Goal: Navigation & Orientation: Find specific page/section

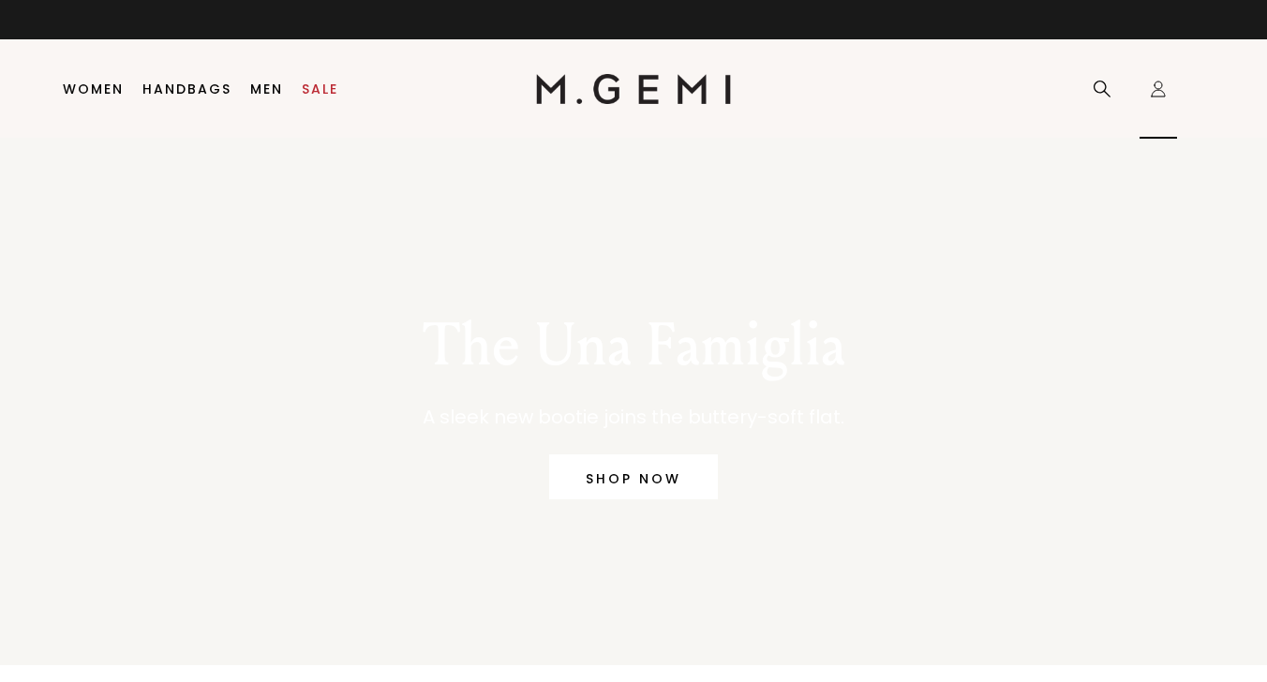
click at [0, 0] on link "Refer a Friend" at bounding box center [0, 0] width 0 height 0
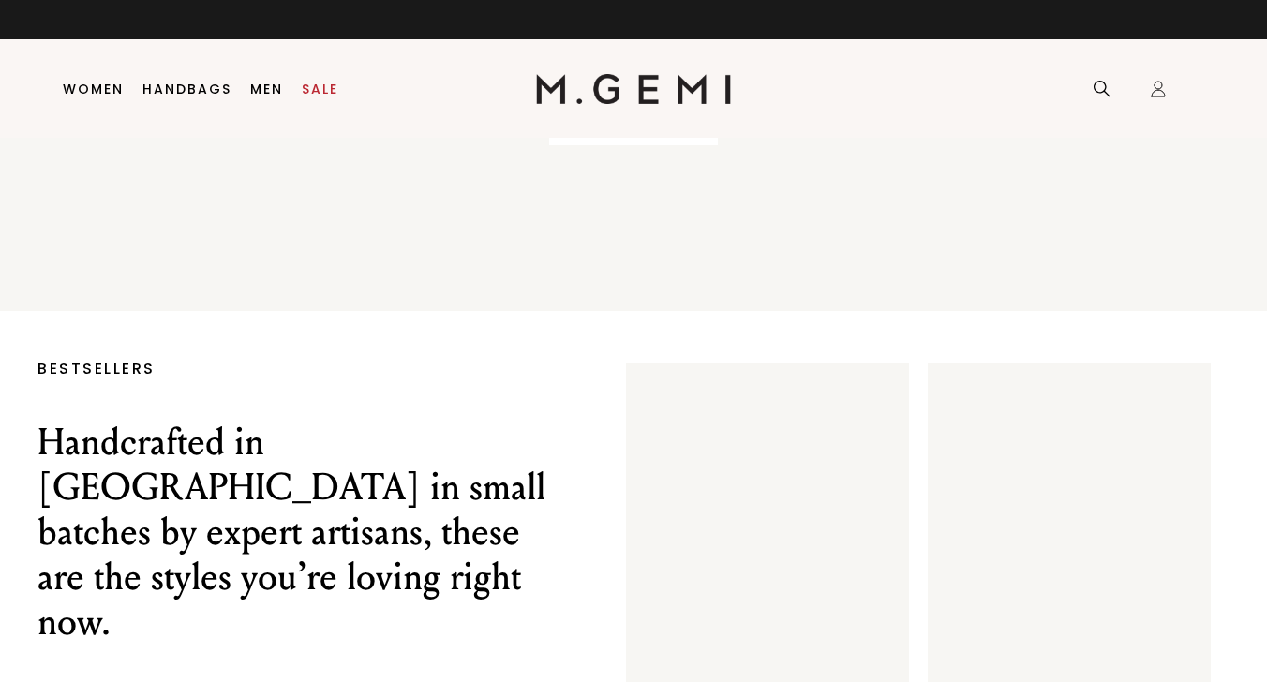
scroll to position [10002, 0]
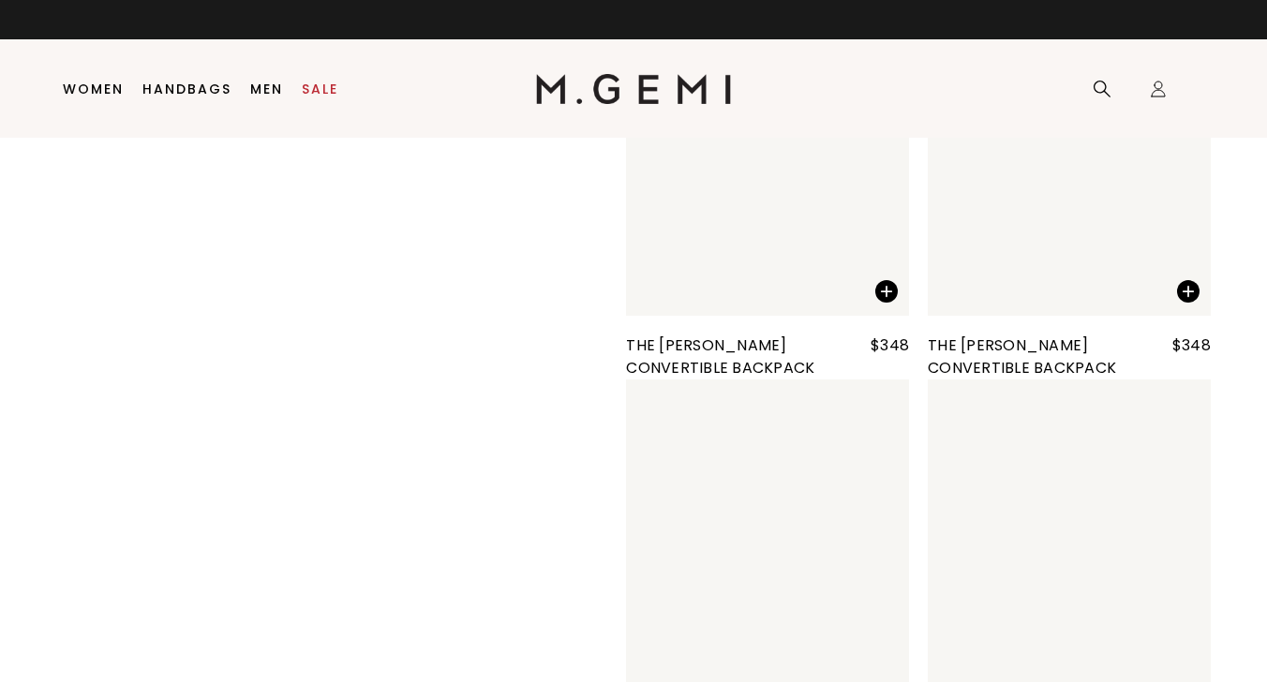
click at [0, 0] on img at bounding box center [0, 0] width 0 height 0
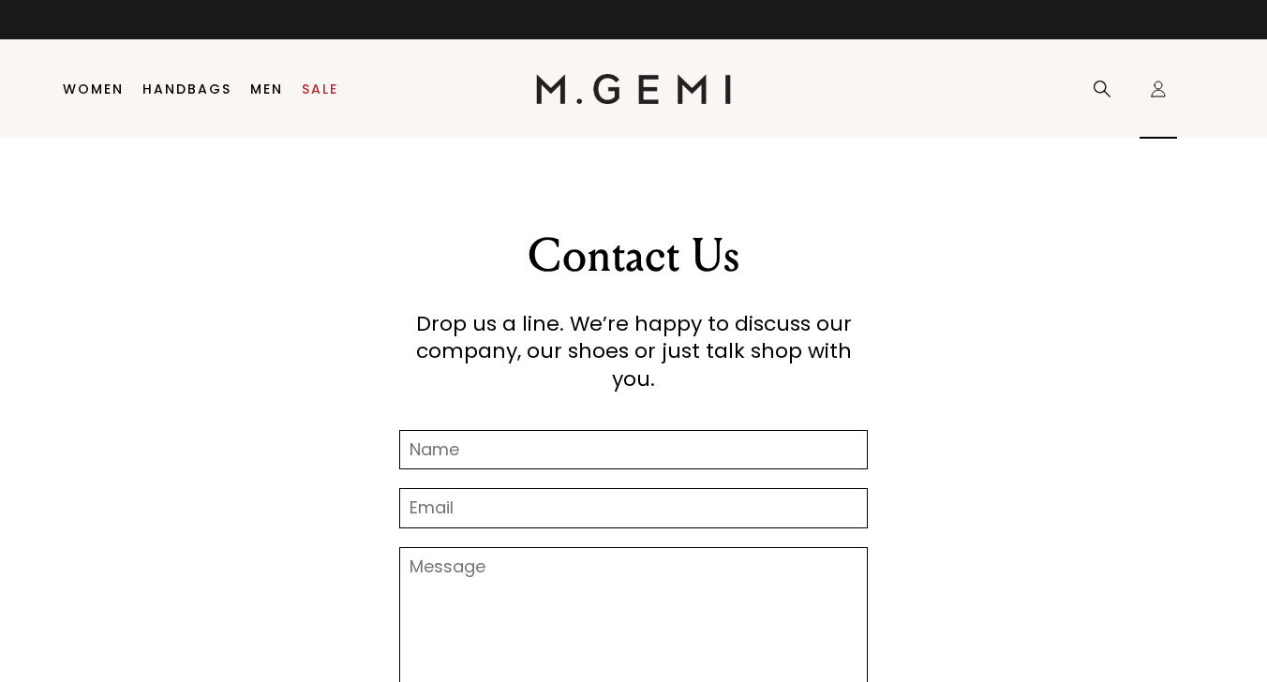
click at [0, 0] on link "Orders" at bounding box center [0, 0] width 0 height 0
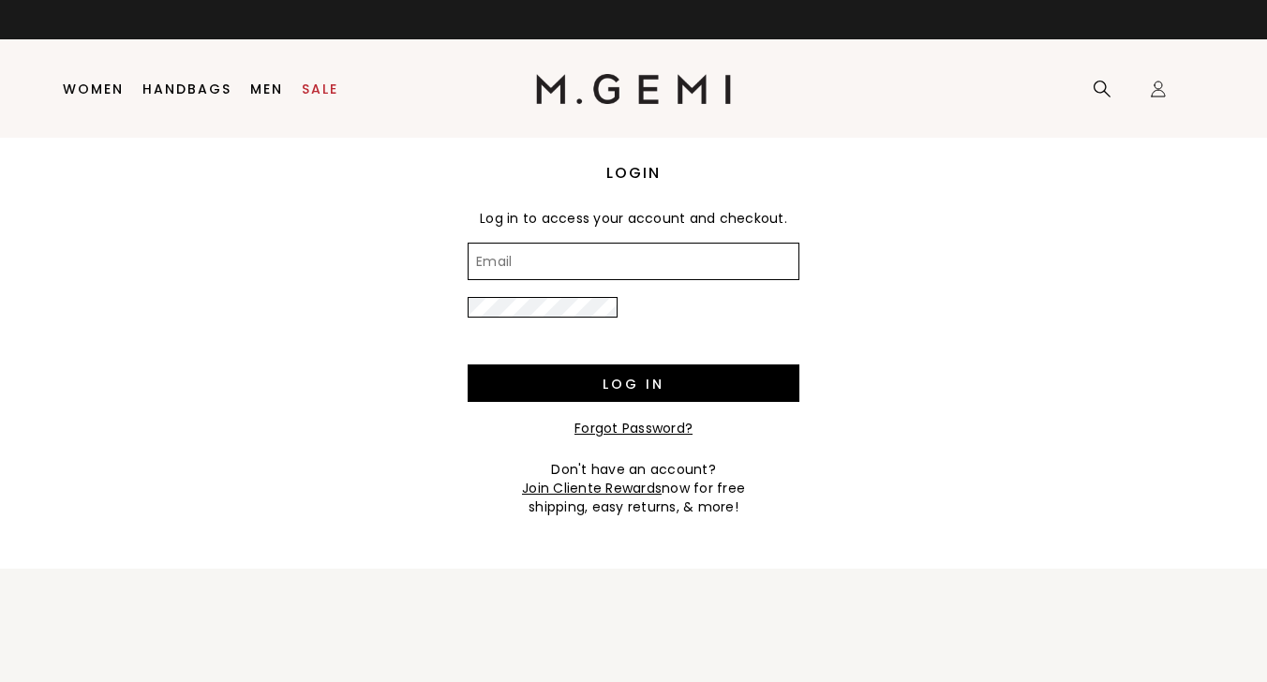
scroll to position [856, 0]
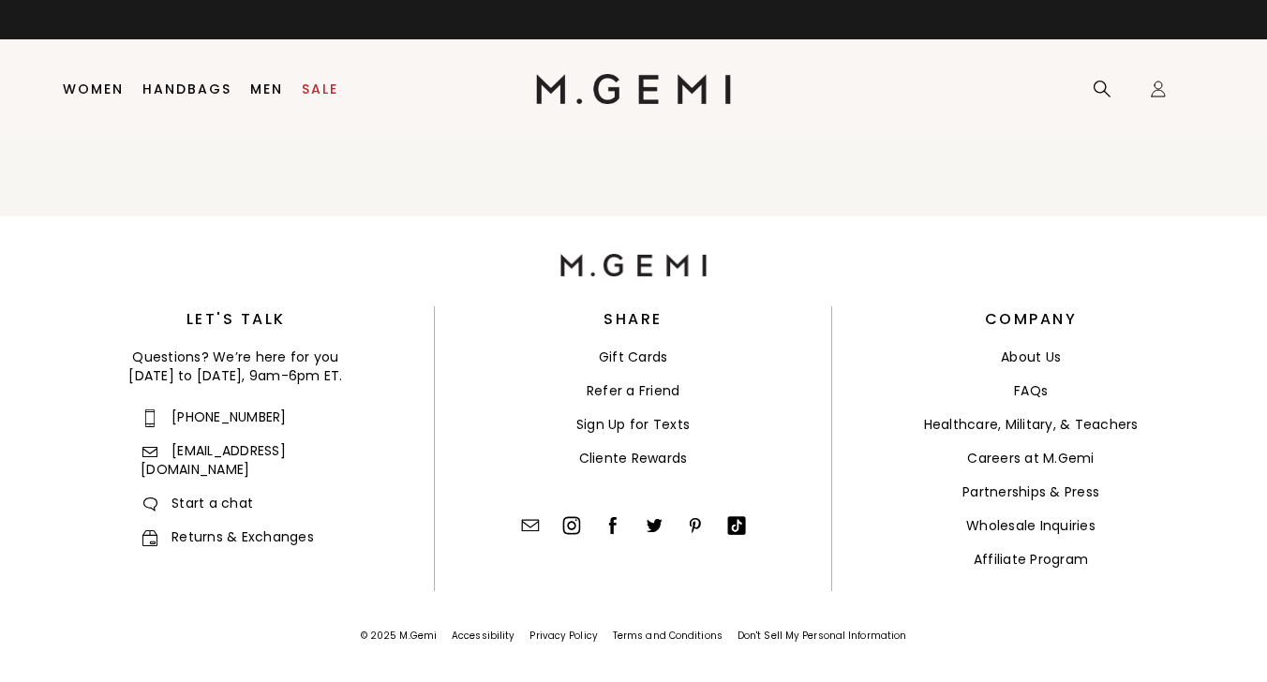
click at [0, 0] on link "shop all handbags" at bounding box center [0, 0] width 0 height 0
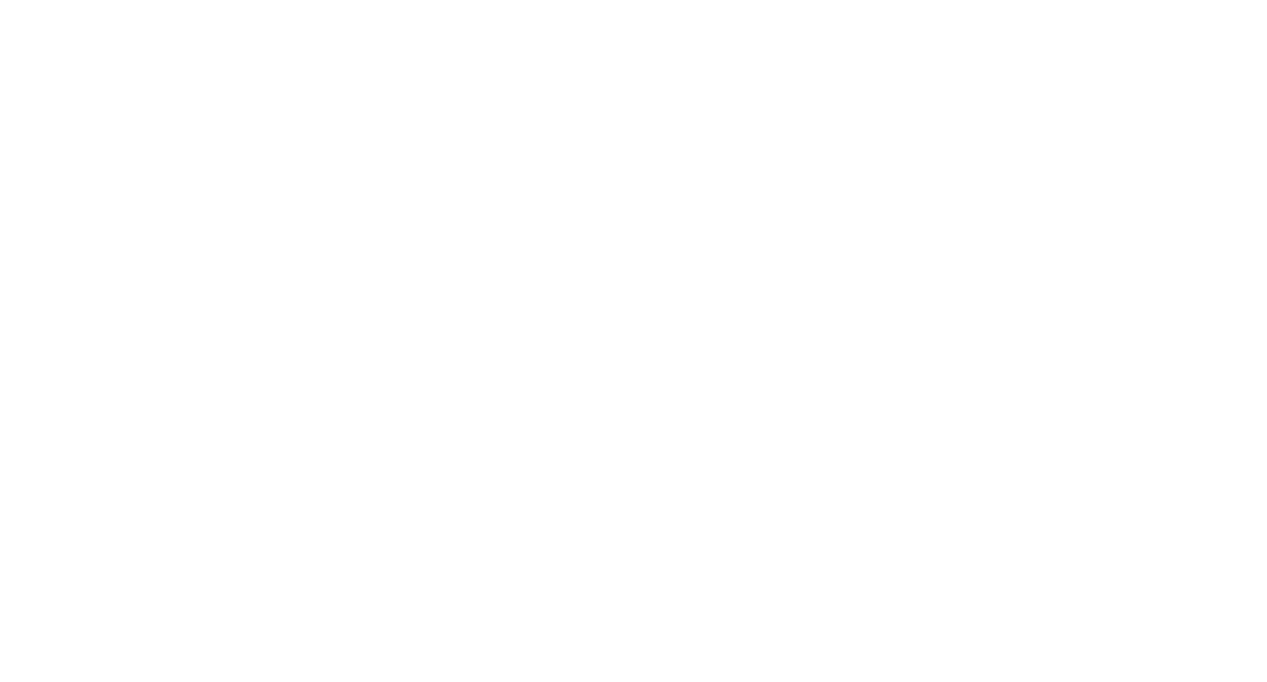
scroll to position [705, 0]
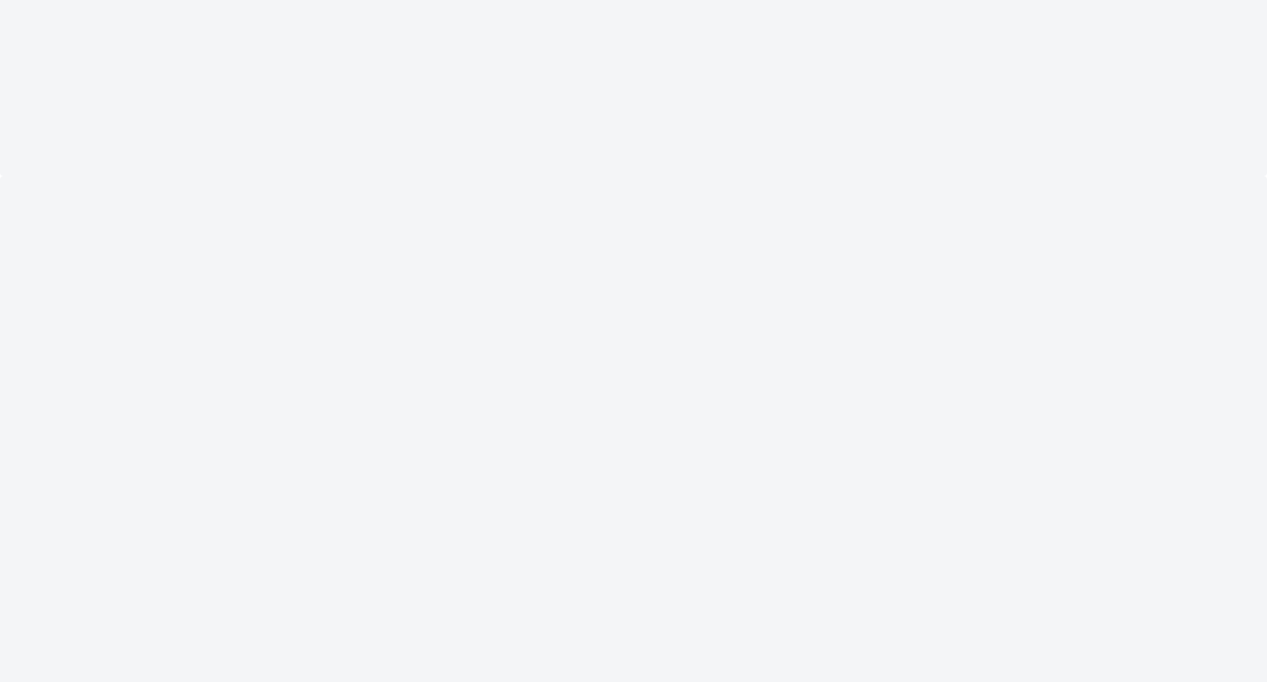
click at [0, 0] on link "sale" at bounding box center [0, 0] width 0 height 0
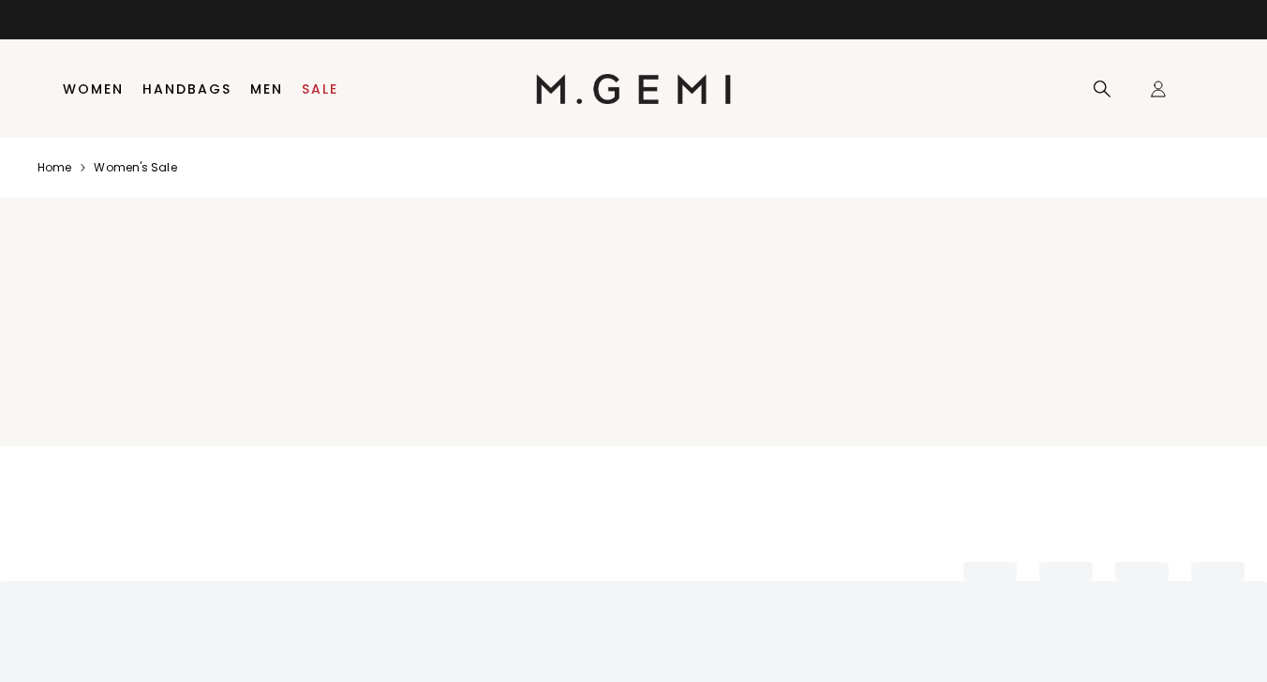
scroll to position [4075, 0]
